Goal: Task Accomplishment & Management: Manage account settings

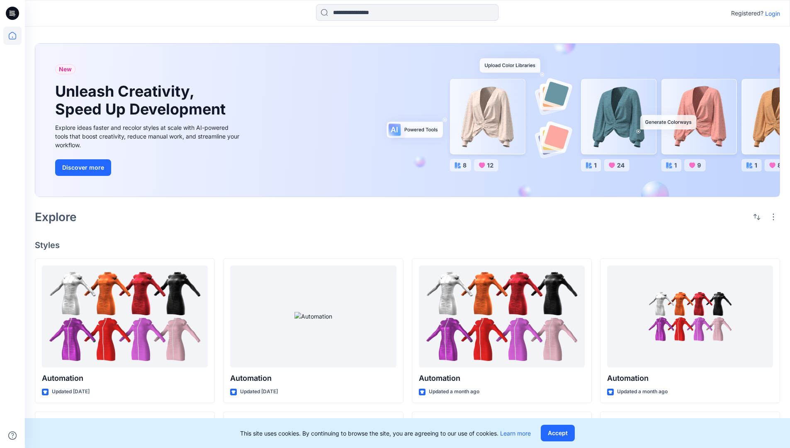
click at [771, 13] on p "Login" at bounding box center [772, 13] width 15 height 9
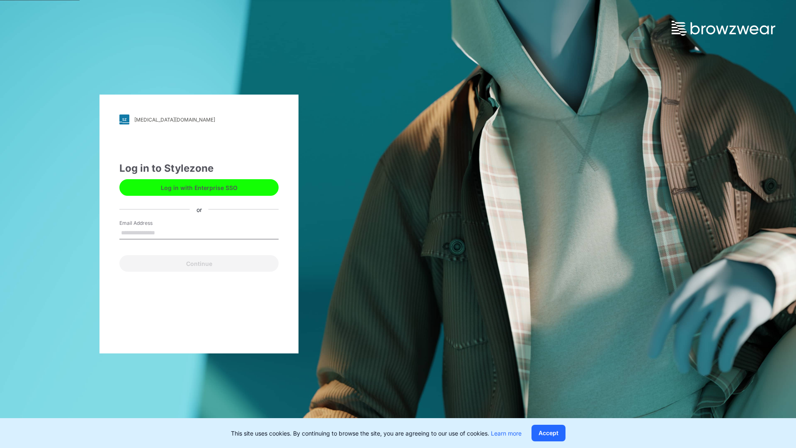
click at [164, 232] on input "Email Address" at bounding box center [198, 233] width 159 height 12
type input "**********"
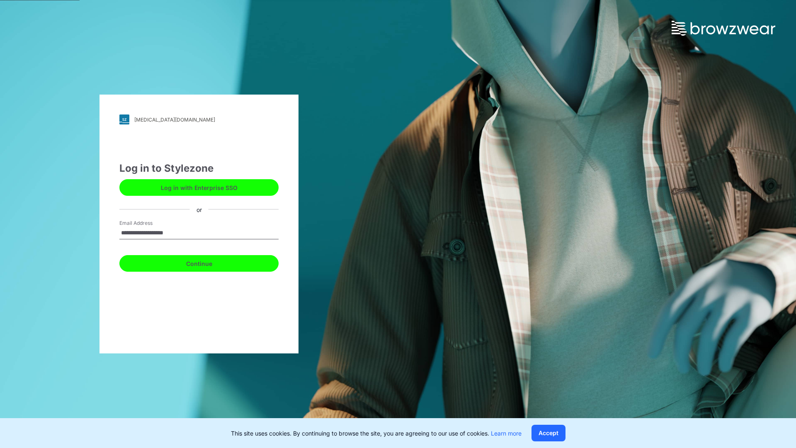
click at [208, 262] on button "Continue" at bounding box center [198, 263] width 159 height 17
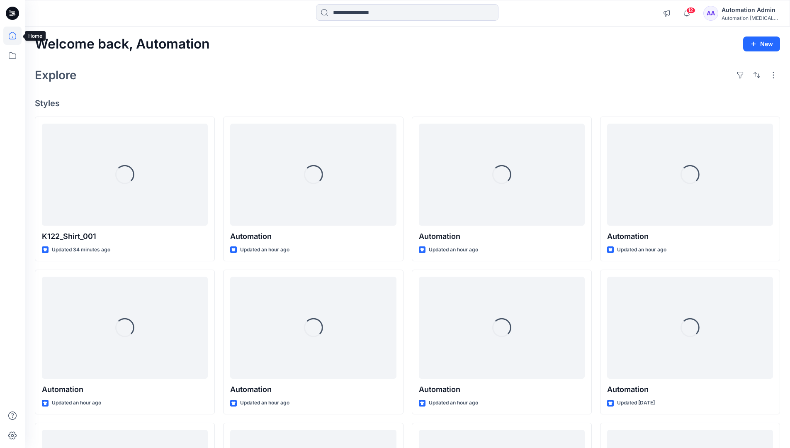
click at [16, 36] on icon at bounding box center [12, 35] width 7 height 7
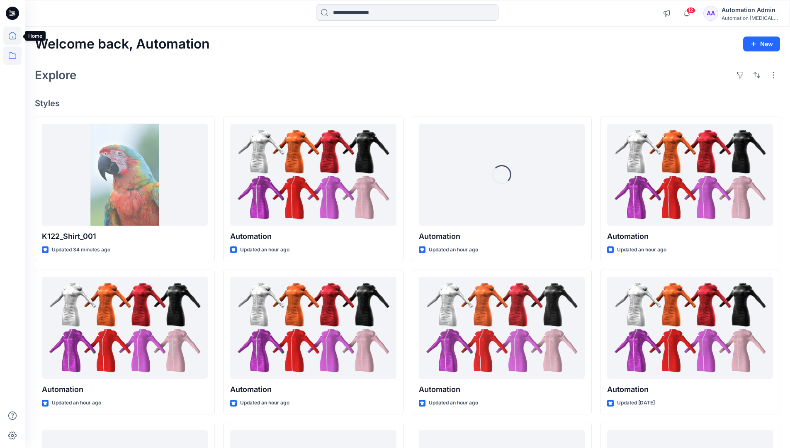
click at [10, 57] on icon at bounding box center [12, 55] width 18 height 18
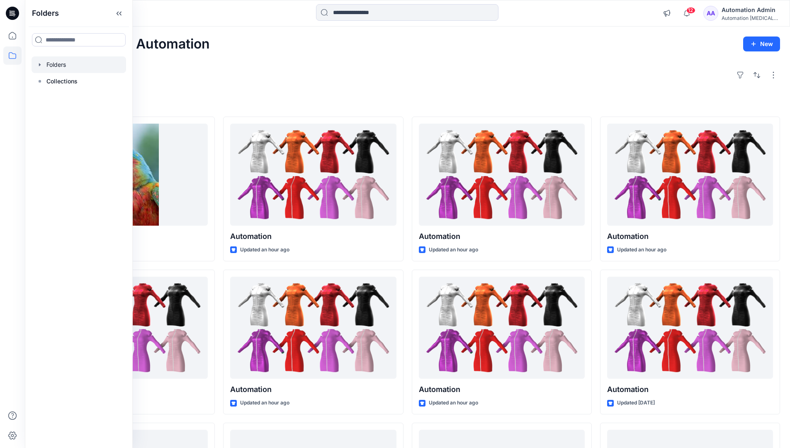
click at [54, 63] on div at bounding box center [79, 64] width 95 height 17
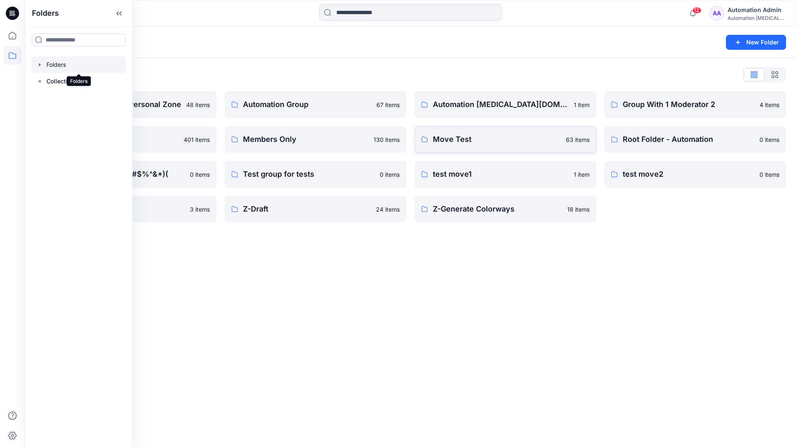
click at [474, 141] on p "Move Test" at bounding box center [497, 140] width 128 height 12
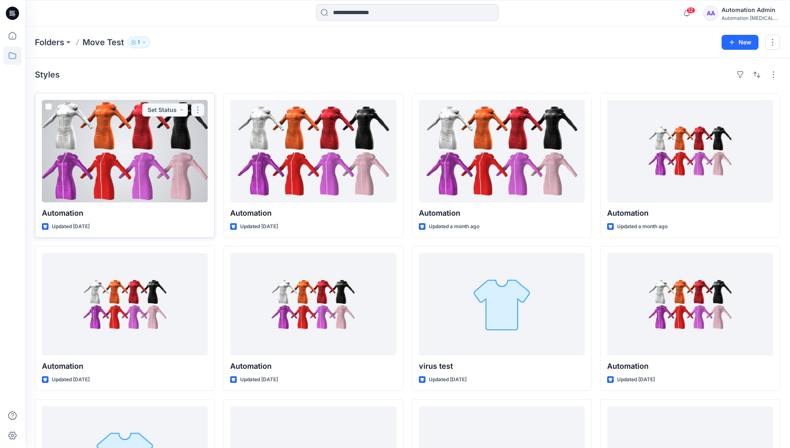
click at [197, 110] on button "button" at bounding box center [197, 109] width 13 height 13
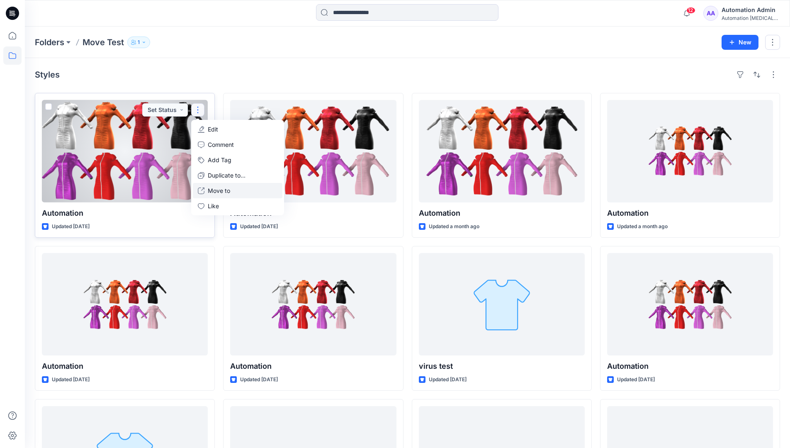
click at [228, 188] on p "Move to" at bounding box center [219, 190] width 22 height 9
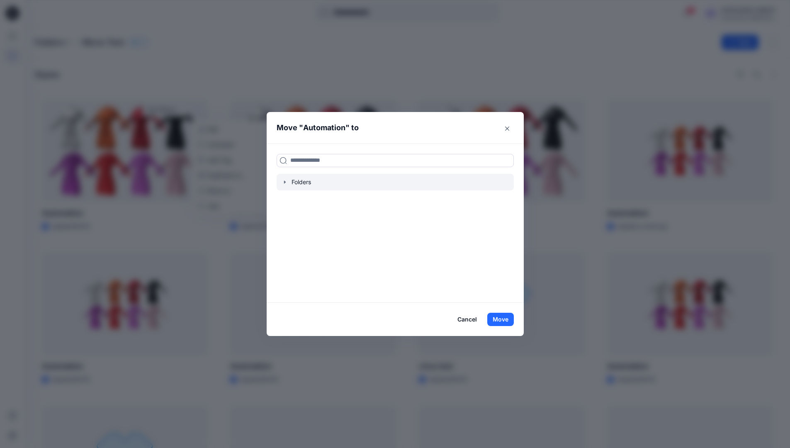
click at [287, 180] on icon "button" at bounding box center [285, 182] width 7 height 7
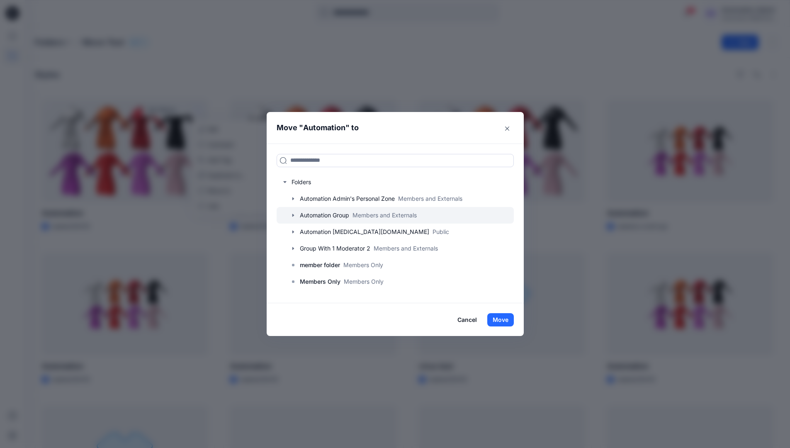
click at [319, 214] on div at bounding box center [395, 215] width 237 height 17
click at [505, 318] on button "Move" at bounding box center [500, 319] width 27 height 13
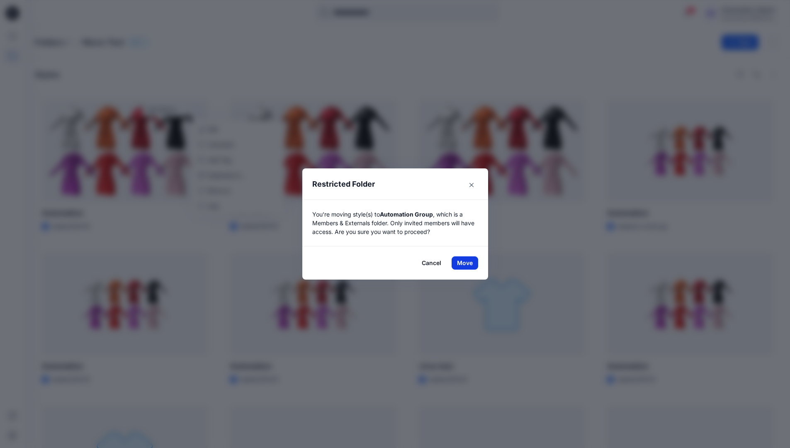
click at [468, 263] on button "Move" at bounding box center [465, 262] width 27 height 13
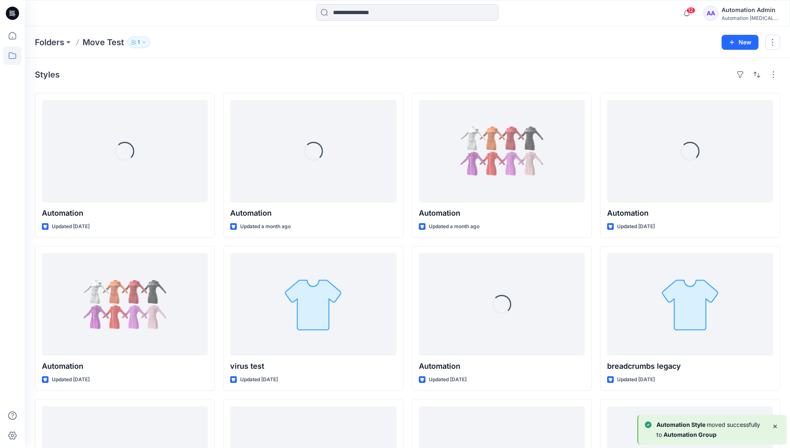
drag, startPoint x: 468, startPoint y: 263, endPoint x: 446, endPoint y: 77, distance: 187.5
click at [446, 77] on div "Styles" at bounding box center [407, 74] width 745 height 13
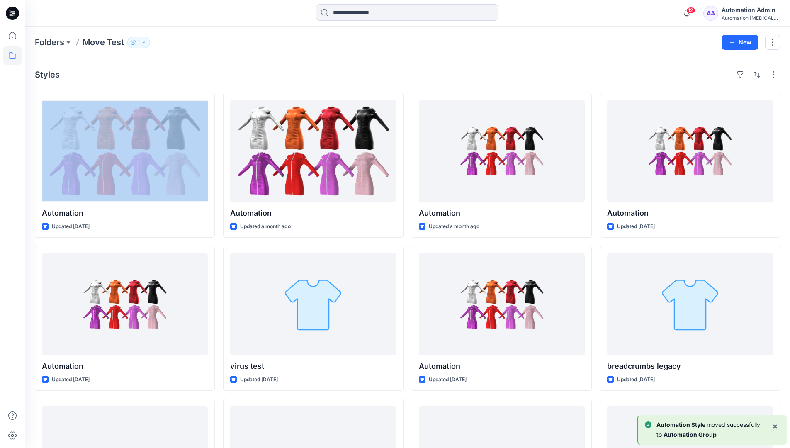
click at [47, 77] on h4 "Styles" at bounding box center [47, 75] width 25 height 10
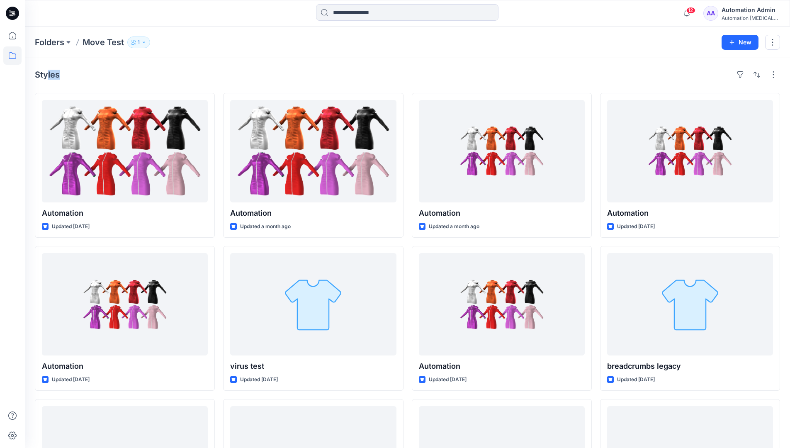
drag, startPoint x: 47, startPoint y: 77, endPoint x: 131, endPoint y: 84, distance: 84.5
click at [131, 84] on div "Styles Automation Updated [DATE] Automation Updated [DATE] Automation Updated […" at bounding box center [407, 321] width 765 height 526
click at [13, 56] on icon at bounding box center [12, 55] width 18 height 18
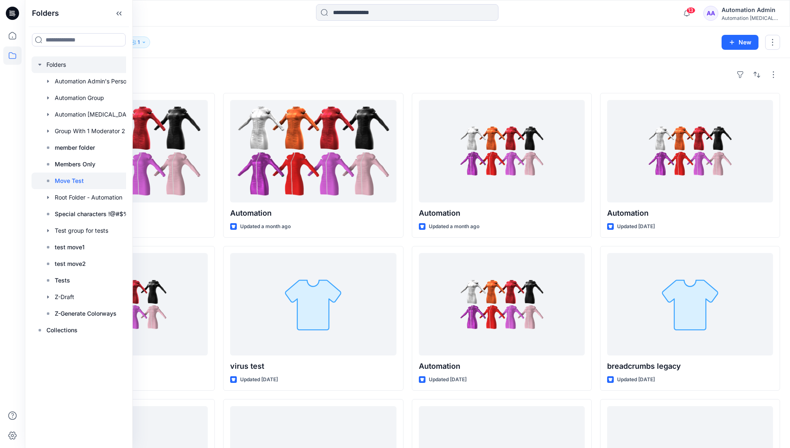
click at [58, 66] on div at bounding box center [90, 64] width 116 height 17
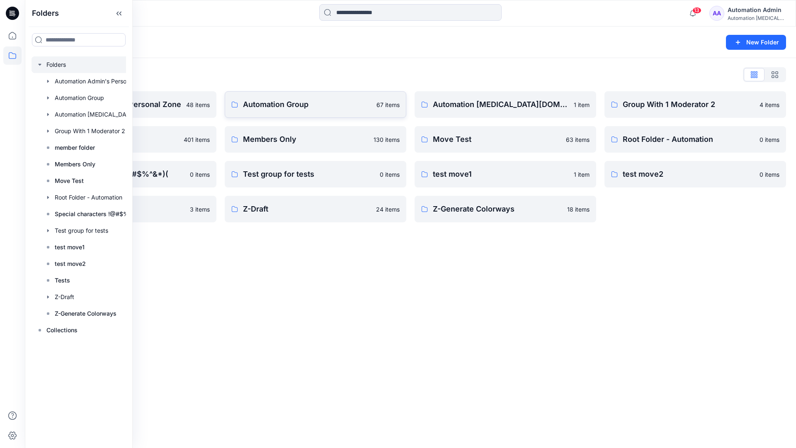
click at [304, 109] on p "Automation Group" at bounding box center [307, 105] width 129 height 12
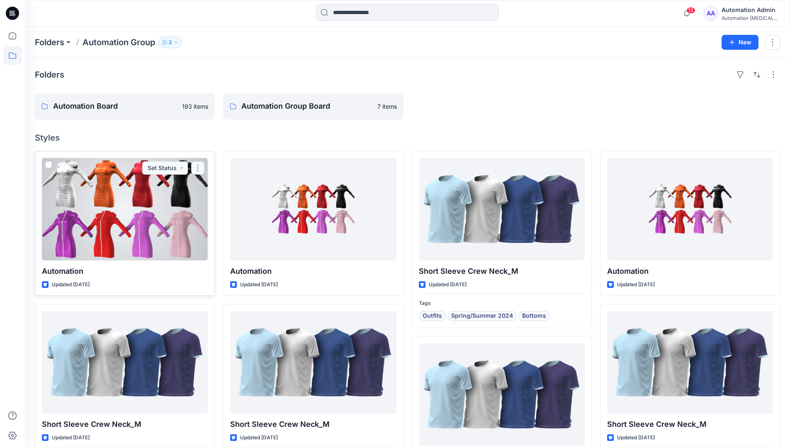
click at [197, 172] on button "button" at bounding box center [197, 167] width 13 height 13
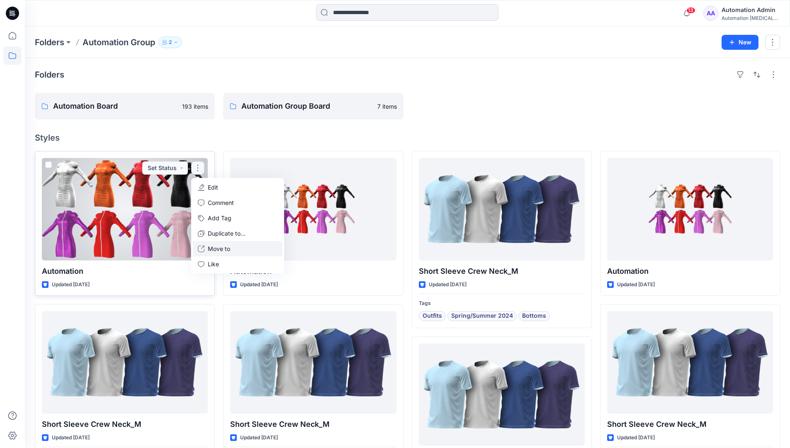
click at [227, 246] on p "Move to" at bounding box center [219, 248] width 22 height 9
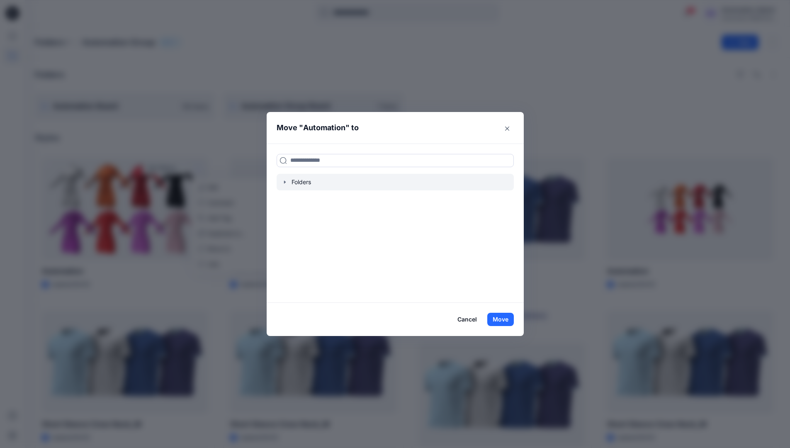
click at [288, 181] on icon "button" at bounding box center [285, 182] width 7 height 7
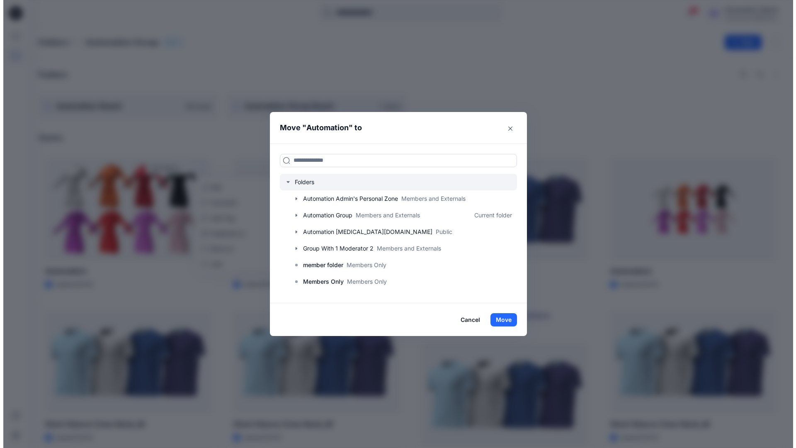
scroll to position [65, 0]
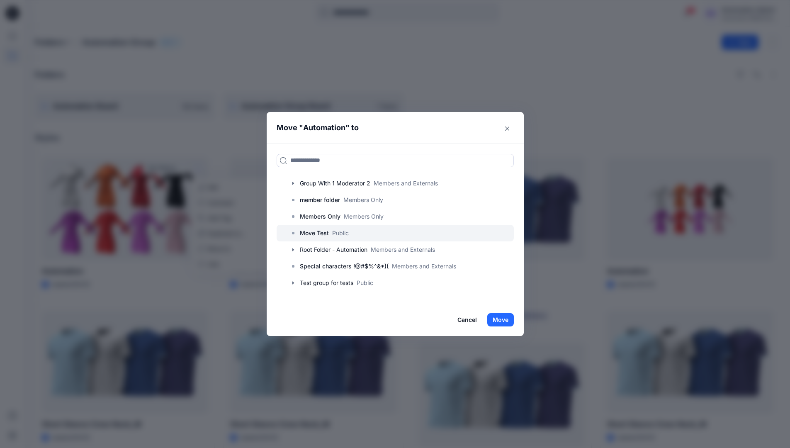
click at [317, 230] on p "Move Test" at bounding box center [314, 233] width 29 height 10
click at [499, 315] on button "Move" at bounding box center [500, 319] width 27 height 13
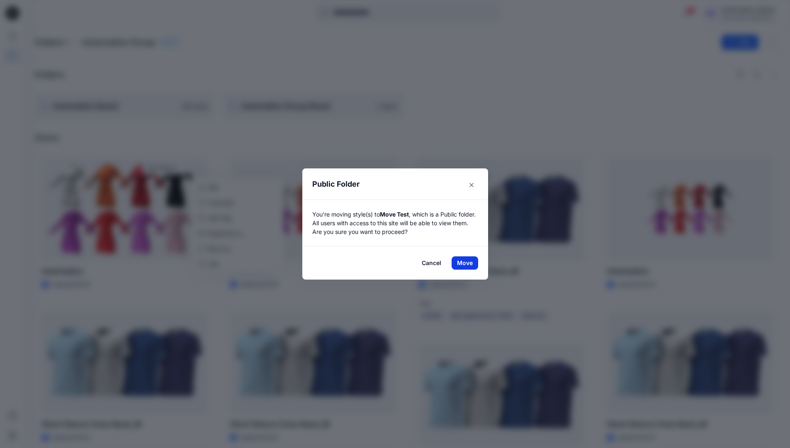
click at [468, 263] on button "Move" at bounding box center [465, 262] width 27 height 13
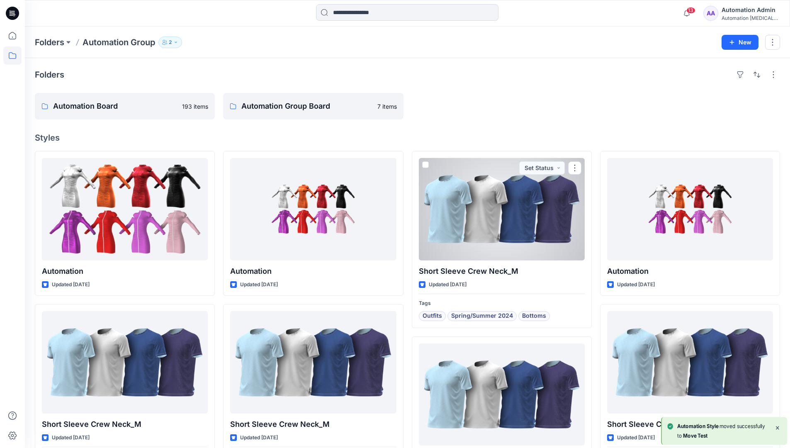
click at [736, 17] on div "Automation [MEDICAL_DATA]..." at bounding box center [751, 18] width 58 height 6
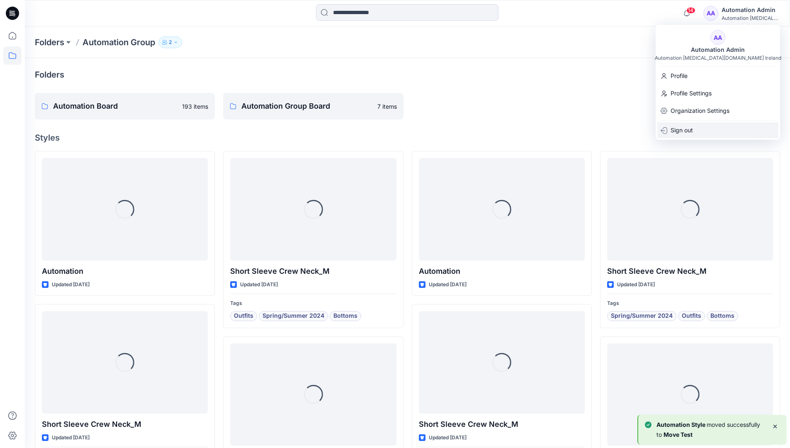
click at [682, 124] on p "Sign out" at bounding box center [682, 130] width 22 height 16
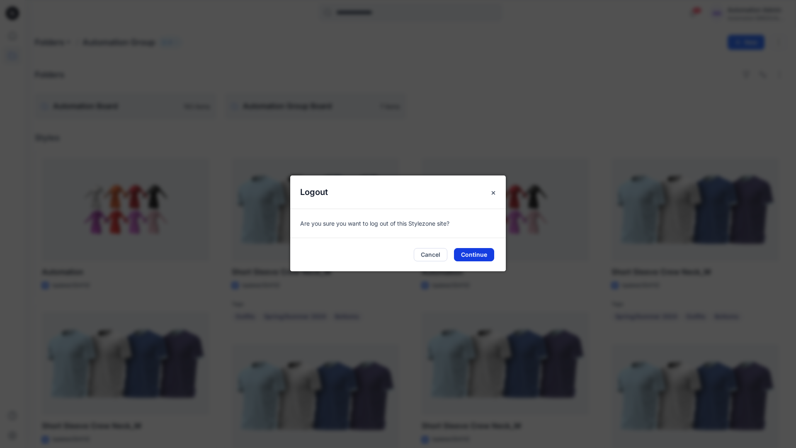
click at [482, 258] on button "Continue" at bounding box center [474, 254] width 40 height 13
